Goal: Task Accomplishment & Management: Complete application form

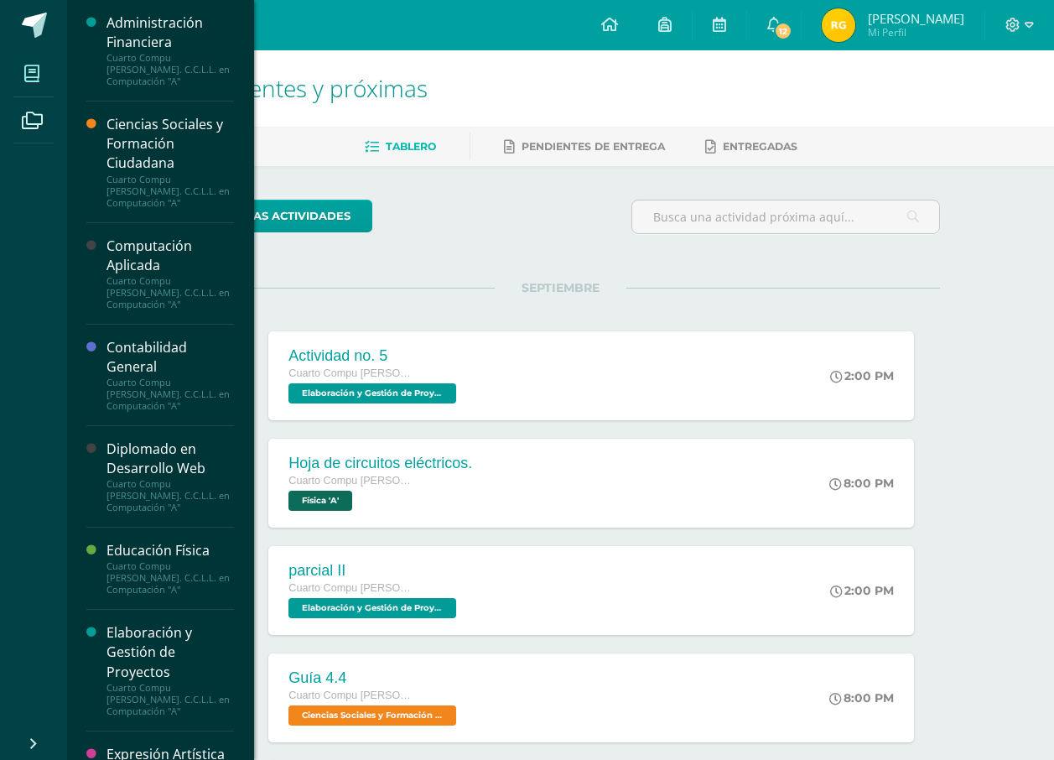
click at [39, 70] on icon at bounding box center [31, 73] width 15 height 17
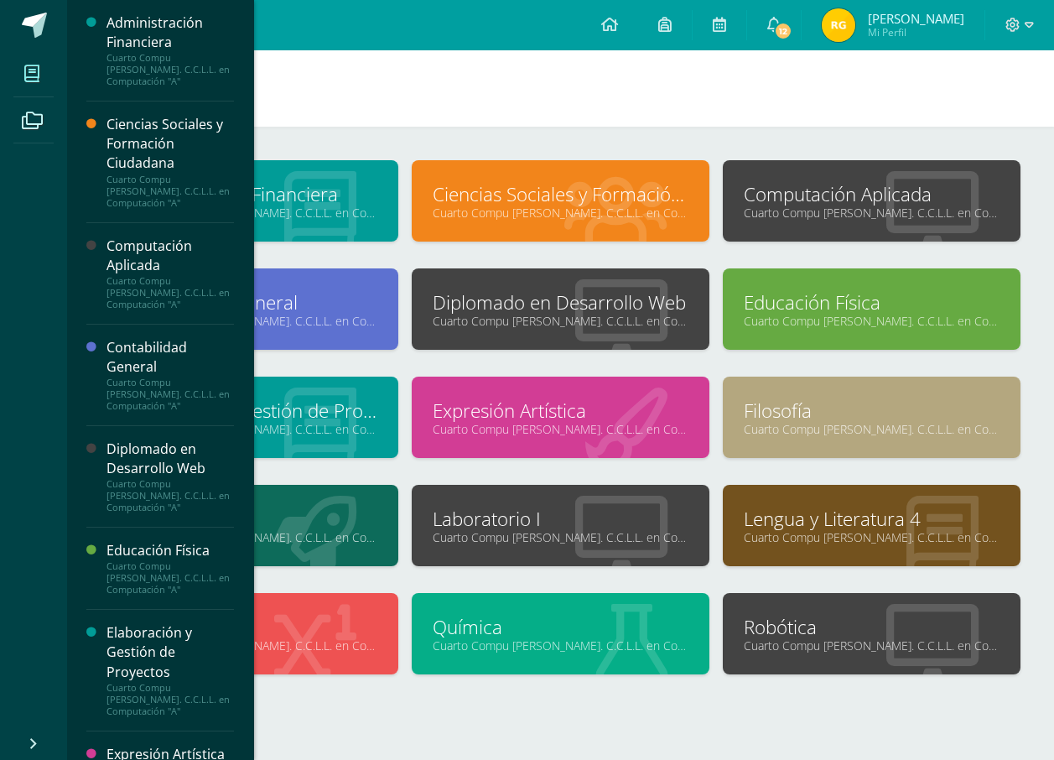
click at [844, 234] on div at bounding box center [932, 202] width 176 height 112
click at [853, 202] on link "Computación Aplicada" at bounding box center [872, 194] width 256 height 26
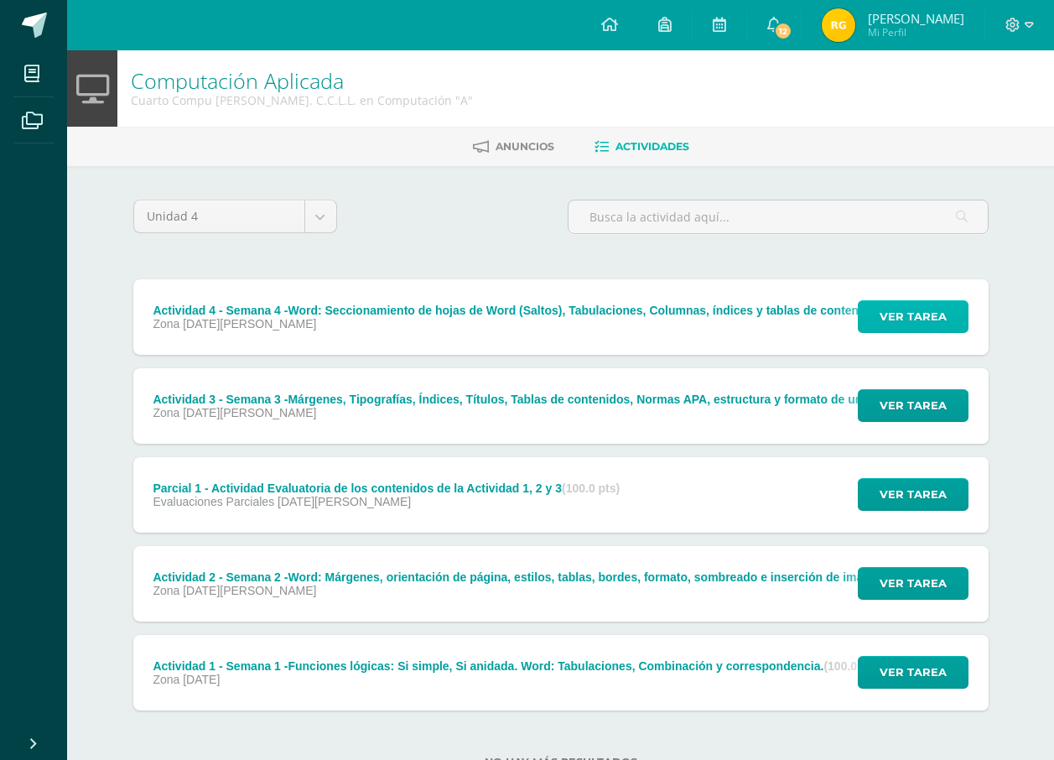
click at [895, 320] on span "Ver tarea" at bounding box center [913, 316] width 67 height 31
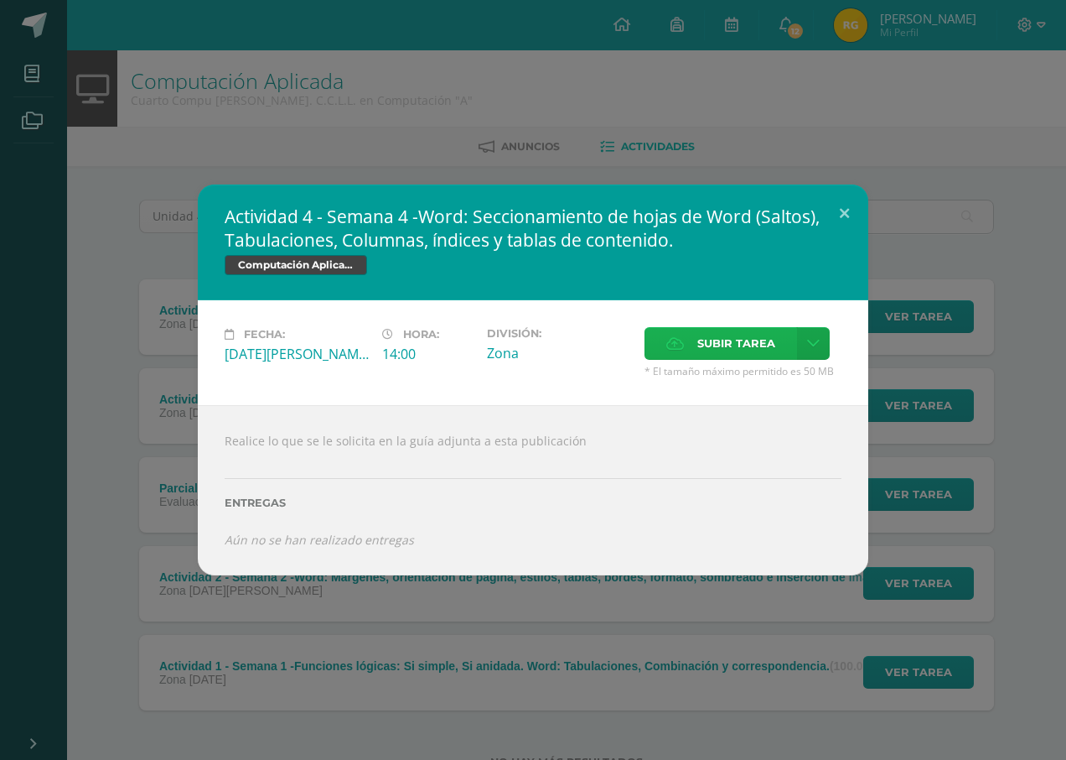
click at [714, 349] on span "Subir tarea" at bounding box center [737, 343] width 78 height 31
click at [0, 0] on input "Subir tarea" at bounding box center [0, 0] width 0 height 0
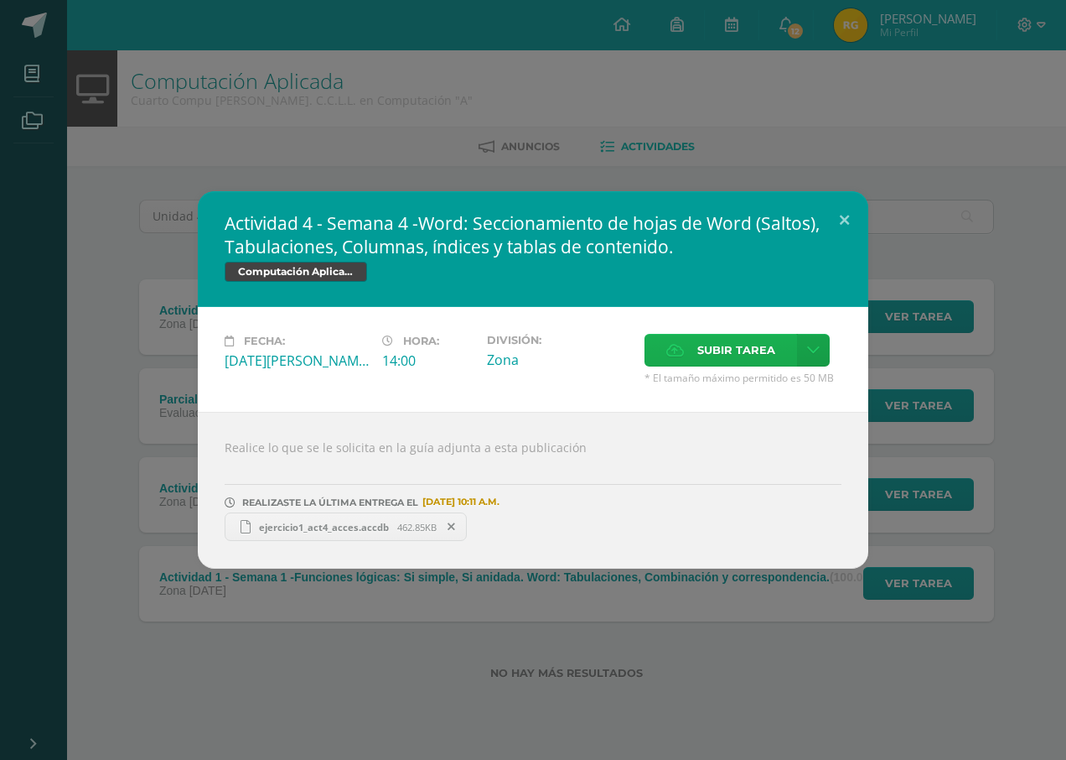
click at [695, 343] on label "Subir tarea" at bounding box center [721, 350] width 153 height 33
click at [0, 0] on input "Subir tarea" at bounding box center [0, 0] width 0 height 0
click at [838, 219] on button at bounding box center [845, 219] width 48 height 57
